Goal: Task Accomplishment & Management: Manage account settings

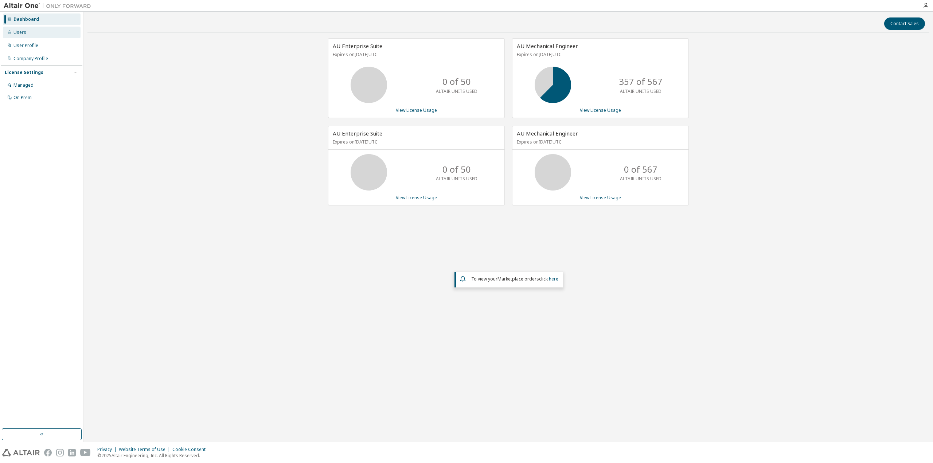
click at [24, 31] on div "Users" at bounding box center [19, 33] width 13 height 6
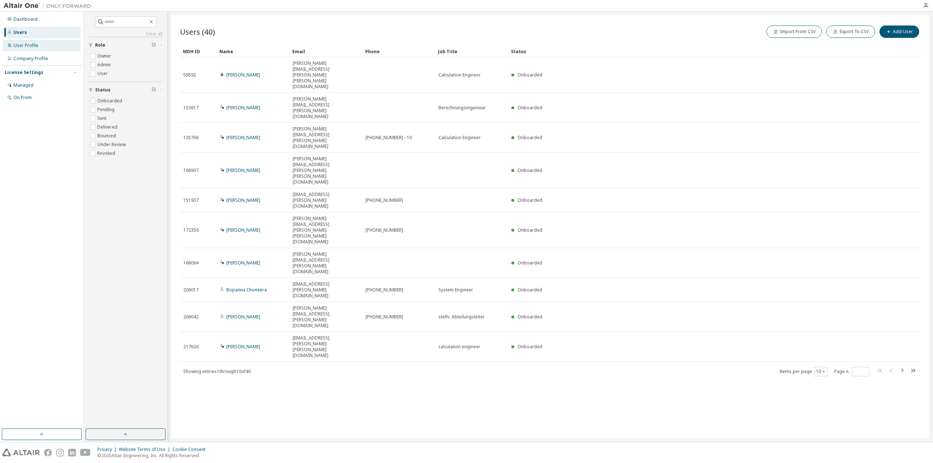
click at [31, 44] on div "User Profile" at bounding box center [25, 46] width 25 height 6
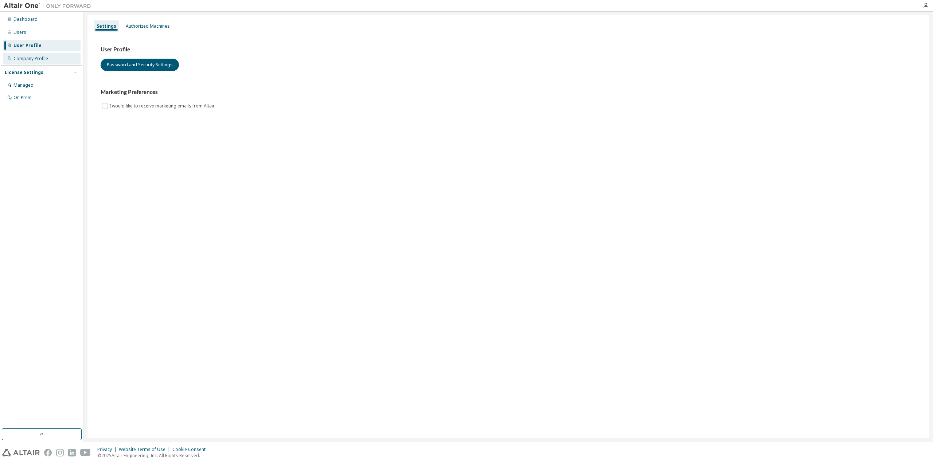
click at [36, 58] on div "Company Profile" at bounding box center [30, 59] width 35 height 6
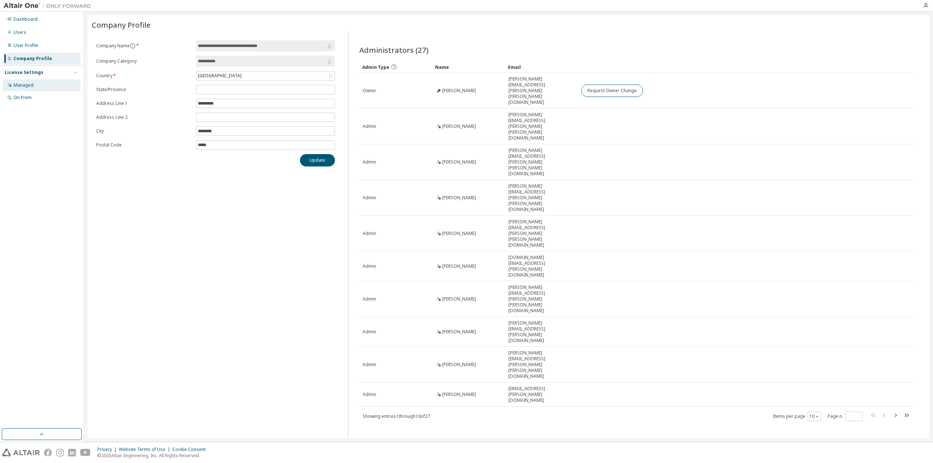
click at [28, 85] on div "Managed" at bounding box center [23, 85] width 20 height 6
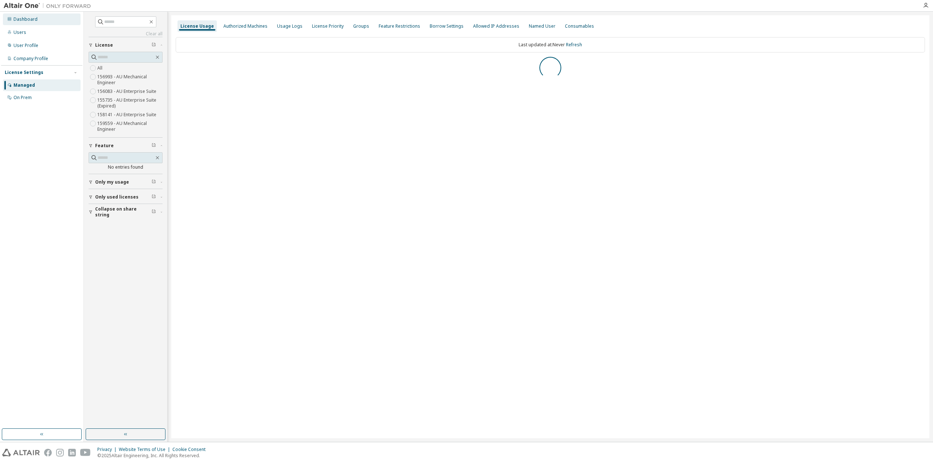
click at [35, 19] on div "Dashboard" at bounding box center [25, 19] width 24 height 6
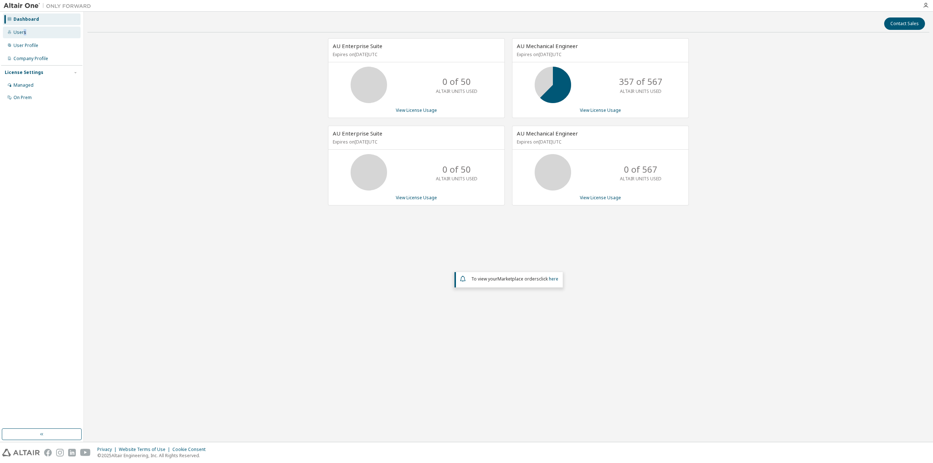
click at [24, 32] on div "Users" at bounding box center [19, 33] width 13 height 6
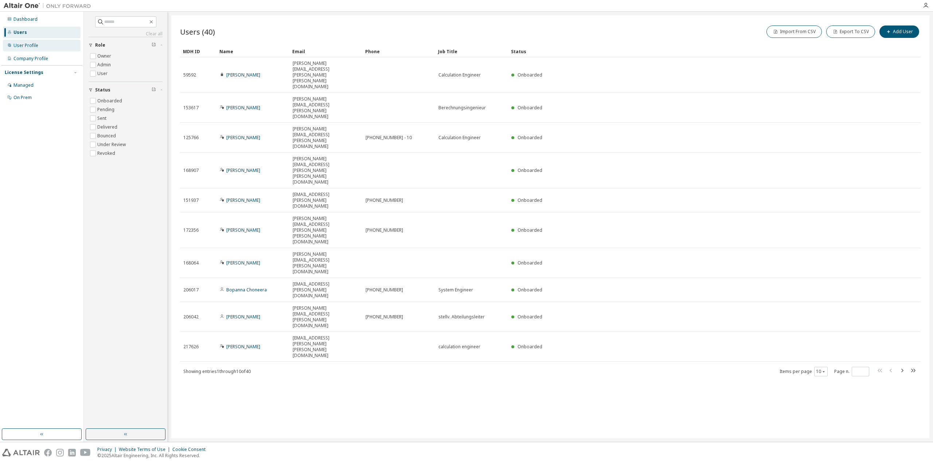
click at [24, 44] on div "User Profile" at bounding box center [25, 46] width 25 height 6
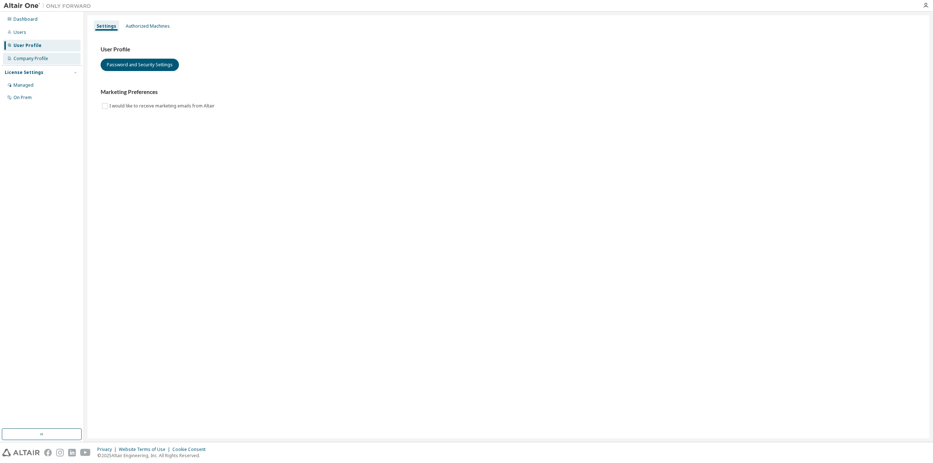
click at [33, 60] on div "Company Profile" at bounding box center [30, 59] width 35 height 6
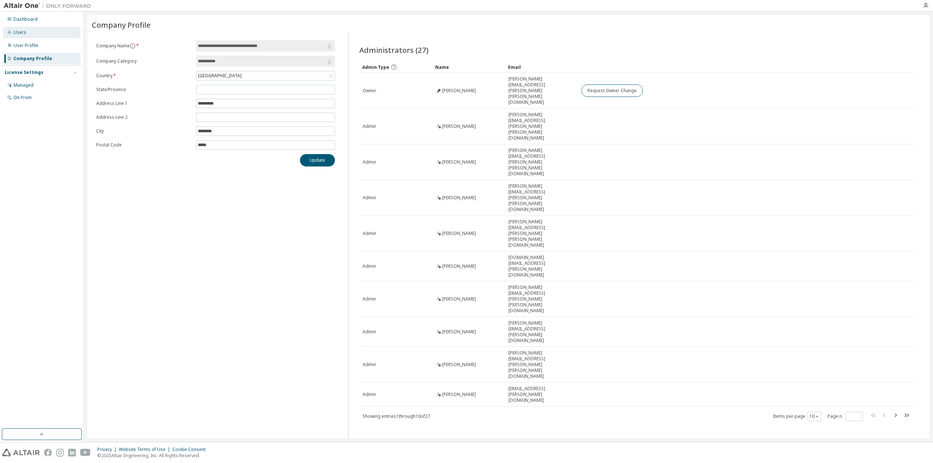
click at [27, 34] on div "Users" at bounding box center [42, 33] width 78 height 12
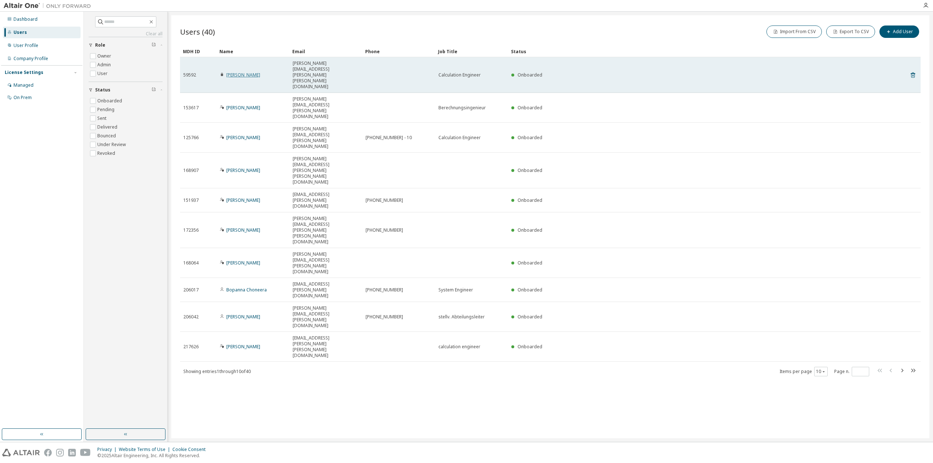
click at [243, 72] on link "[PERSON_NAME]" at bounding box center [243, 75] width 34 height 6
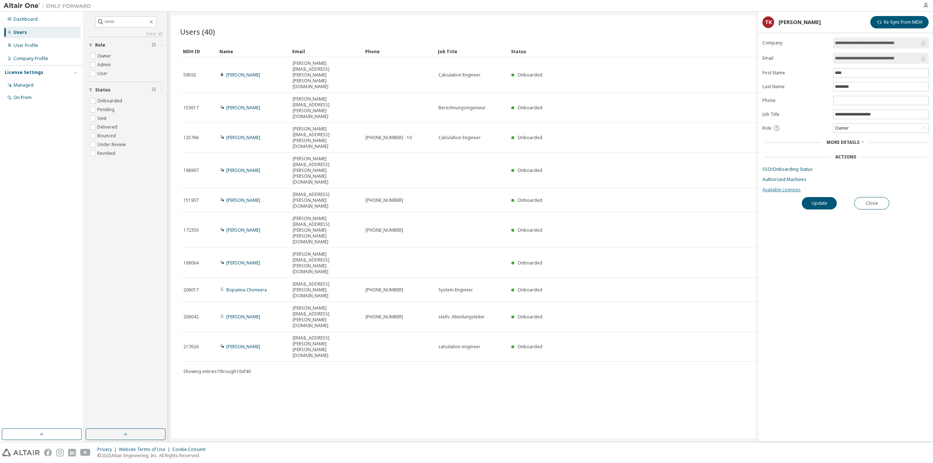
click at [789, 190] on link "Available Licenses" at bounding box center [846, 190] width 166 height 6
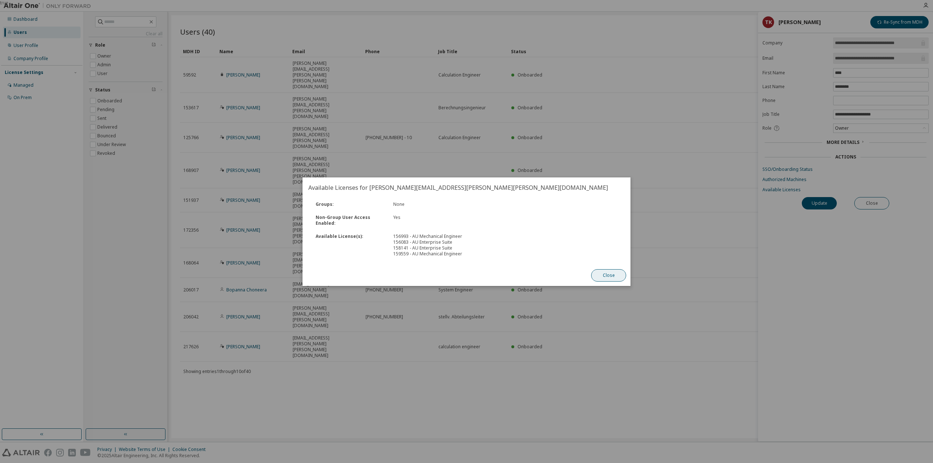
click at [616, 274] on button "Close" at bounding box center [608, 275] width 35 height 12
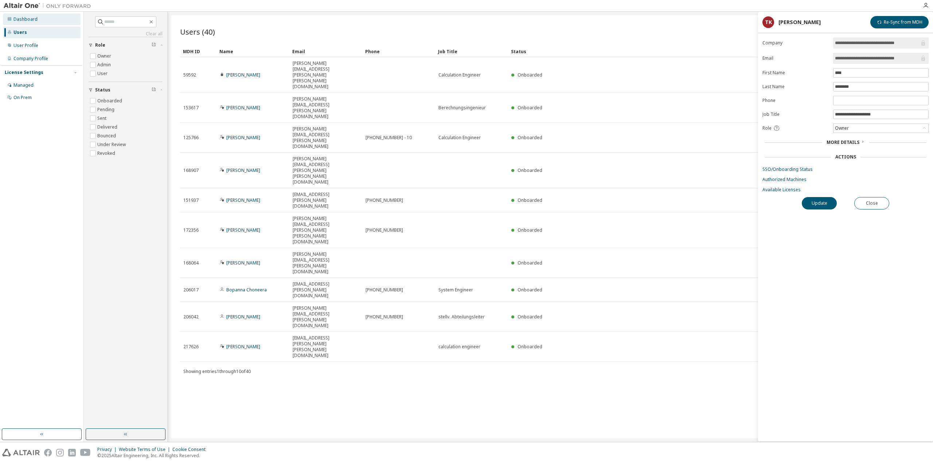
click at [26, 19] on div "Dashboard" at bounding box center [25, 19] width 24 height 6
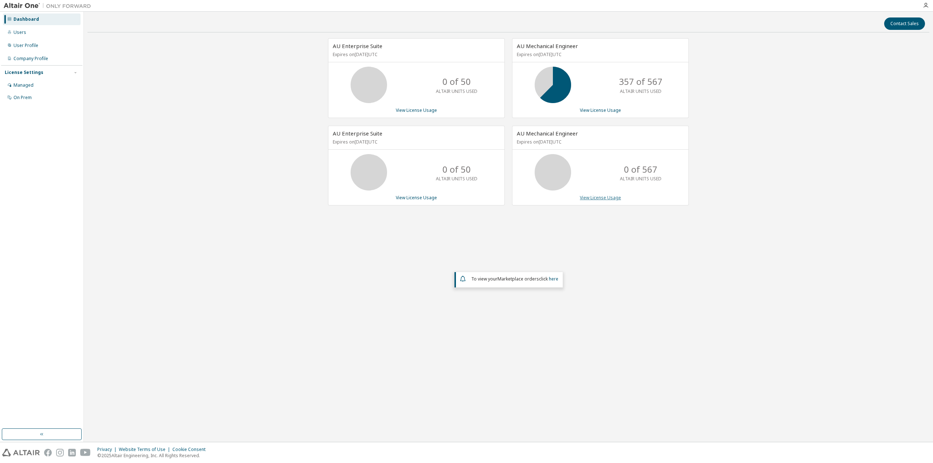
click at [596, 200] on link "View License Usage" at bounding box center [600, 198] width 41 height 6
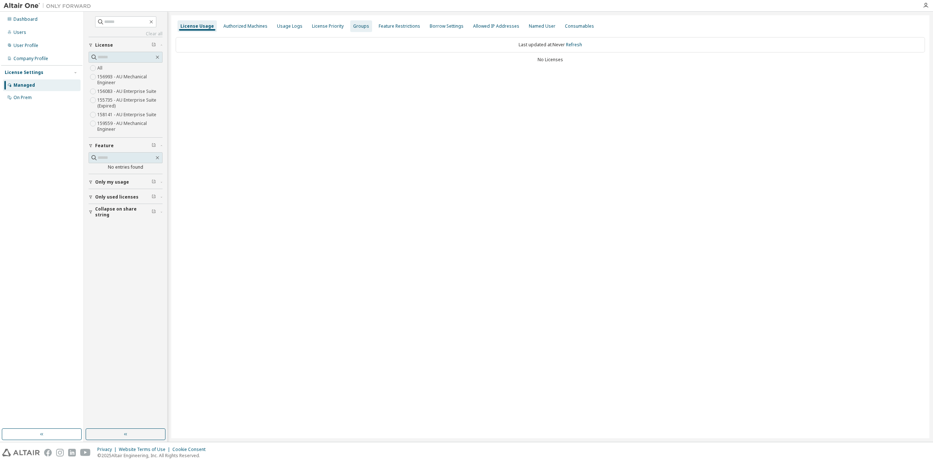
click at [358, 27] on div "Groups" at bounding box center [361, 26] width 16 height 6
